Goal: Transaction & Acquisition: Obtain resource

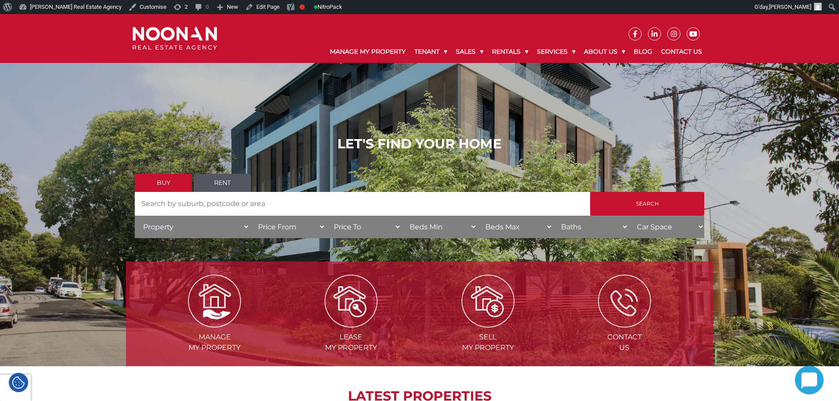
scroll to position [220, 0]
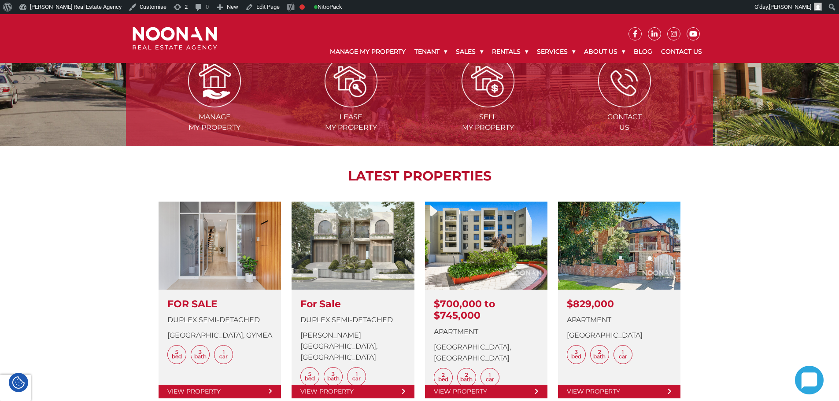
click at [522, 74] on link "Residential for Rent" at bounding box center [547, 73] width 106 height 12
click at [522, 73] on link "Residential for Rent" at bounding box center [547, 73] width 106 height 12
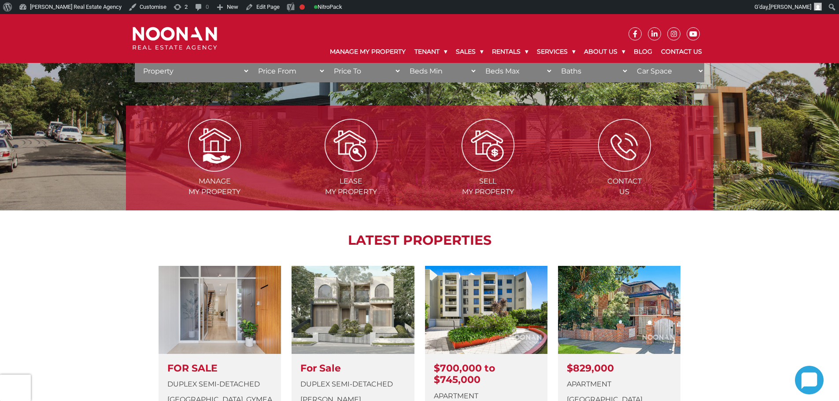
scroll to position [220, 0]
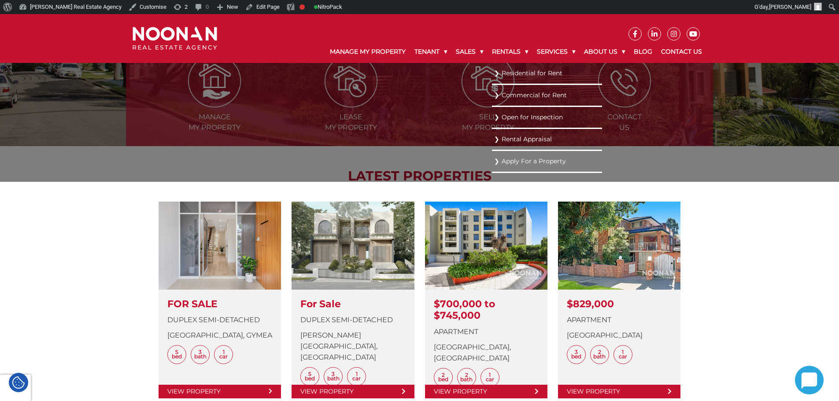
click at [511, 70] on link "Residential for Rent" at bounding box center [547, 73] width 106 height 12
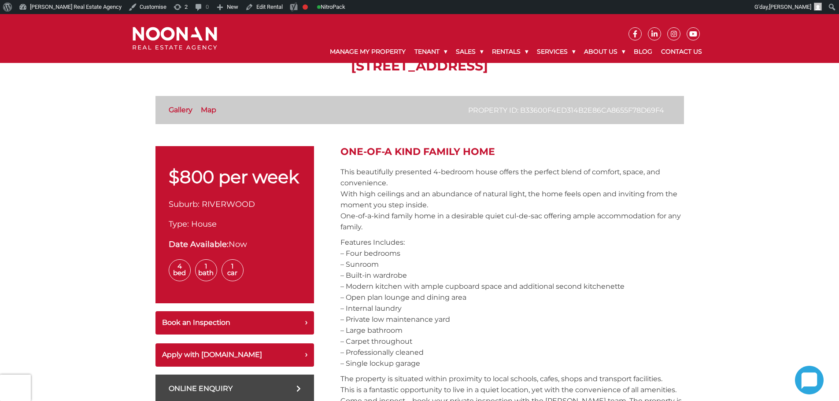
scroll to position [396, 0]
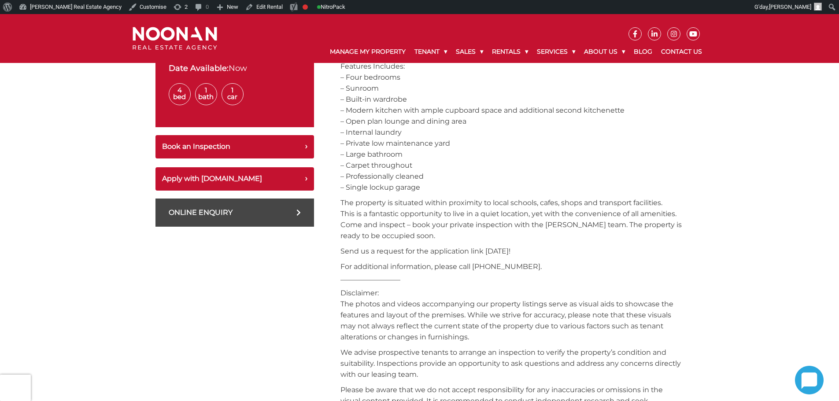
click at [334, 147] on div "$800 per week Suburb: RIVERWOOD Type: House Date Available: Now 4 Bed 1 Bath 1 …" at bounding box center [419, 371] width 528 height 803
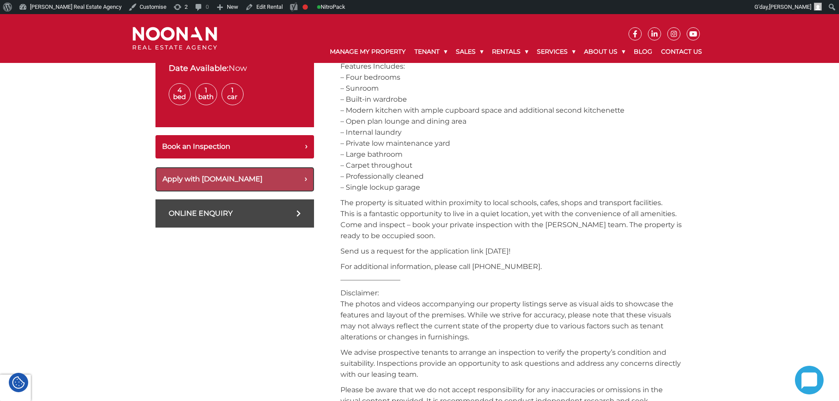
click at [261, 178] on button "Apply with [DOMAIN_NAME]" at bounding box center [234, 179] width 158 height 24
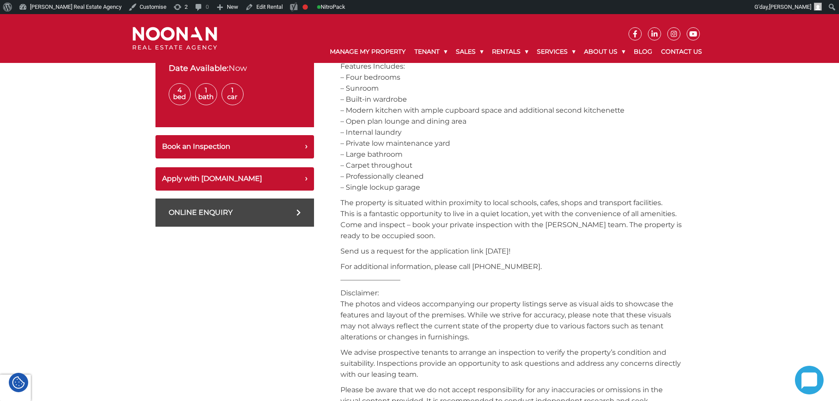
drag, startPoint x: 361, startPoint y: 197, endPoint x: 356, endPoint y: 197, distance: 4.8
click at [361, 197] on p "The property is situated within proximity to local schools, cafes, shops and tr…" at bounding box center [511, 219] width 343 height 44
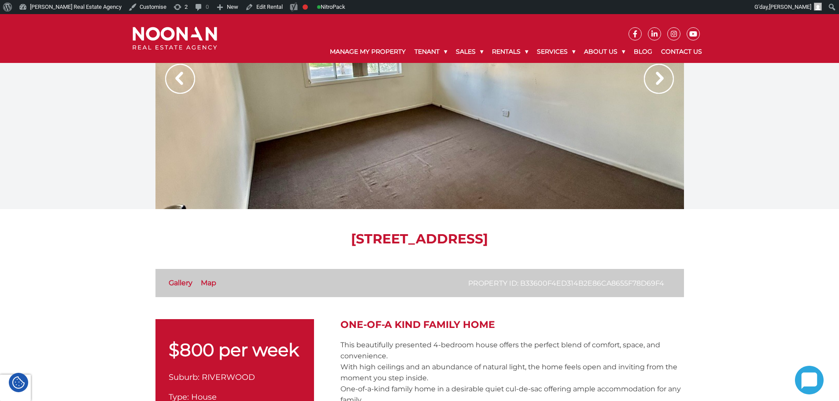
scroll to position [0, 0]
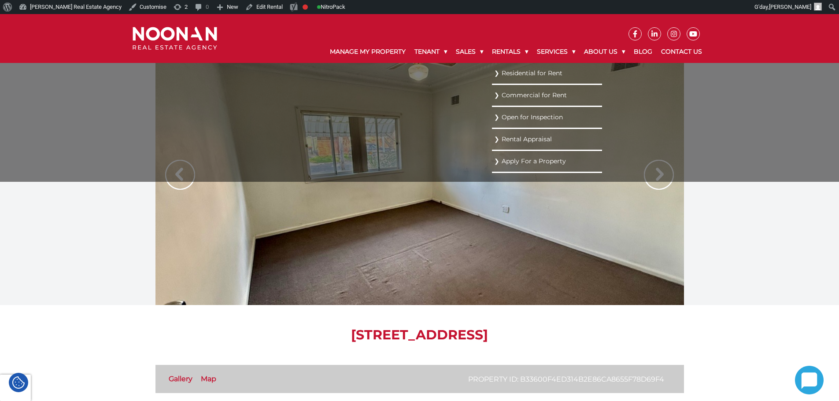
click at [504, 71] on link "Residential for Rent" at bounding box center [547, 73] width 106 height 12
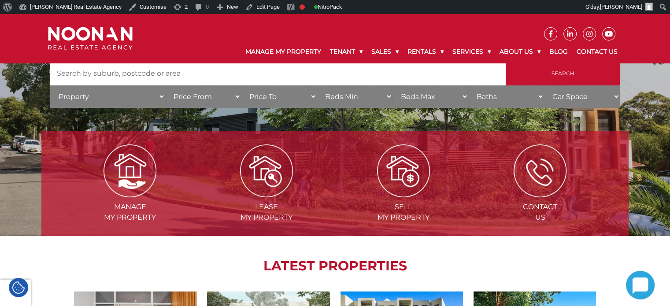
scroll to position [132, 0]
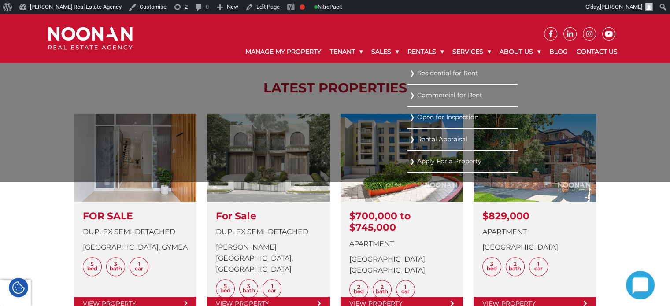
click at [428, 75] on link "Residential for Rent" at bounding box center [462, 73] width 106 height 12
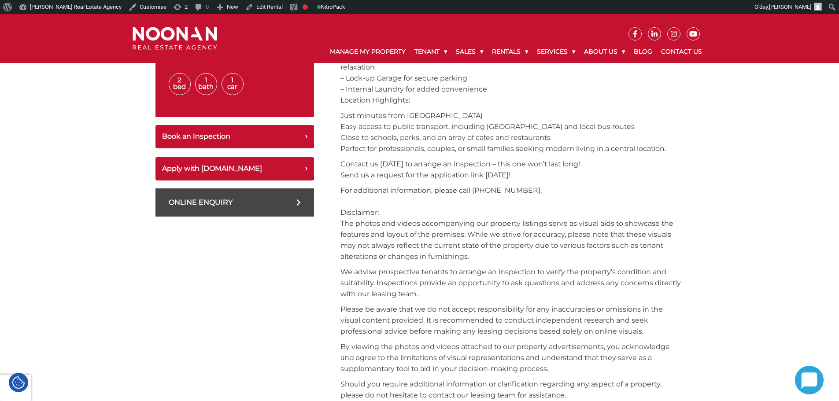
scroll to position [440, 0]
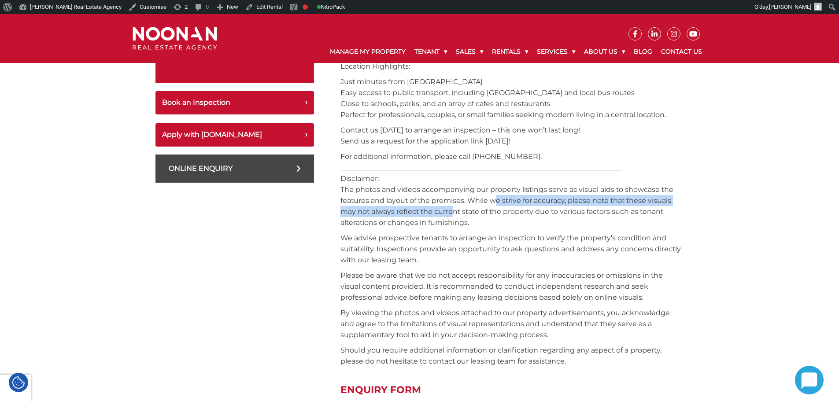
drag, startPoint x: 491, startPoint y: 202, endPoint x: 500, endPoint y: 200, distance: 9.0
click at [500, 200] on p "For additional information, please call [PHONE_NUMBER]. _______________________…" at bounding box center [511, 189] width 343 height 77
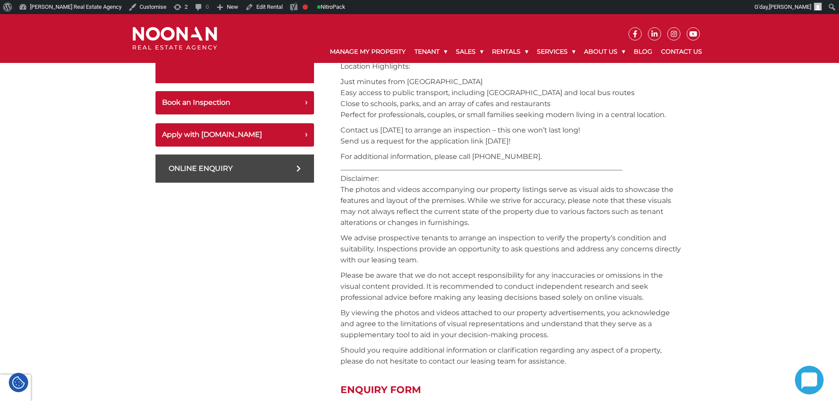
click at [486, 207] on p "For additional information, please call [PHONE_NUMBER]. _______________________…" at bounding box center [511, 189] width 343 height 77
click at [205, 219] on div "$545 per week Suburb: [GEOGRAPHIC_DATA] Type: Unit Date Available: [DATE] 2 Bed…" at bounding box center [234, 292] width 158 height 733
click at [423, 195] on p "For additional information, please call [PHONE_NUMBER]. _______________________…" at bounding box center [511, 189] width 343 height 77
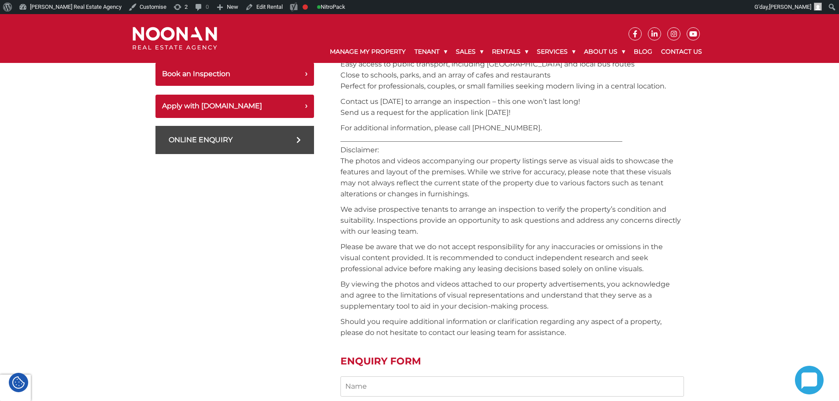
scroll to position [484, 0]
